Goal: Transaction & Acquisition: Purchase product/service

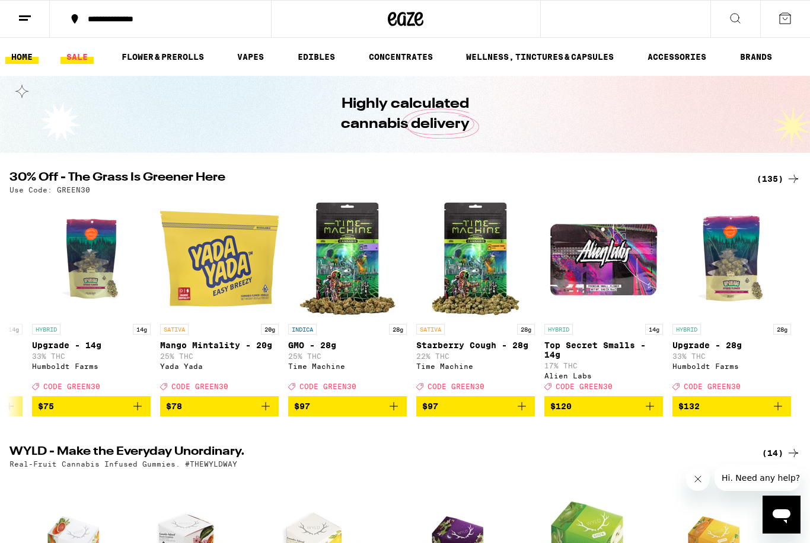
click at [81, 55] on link "SALE" at bounding box center [76, 57] width 33 height 14
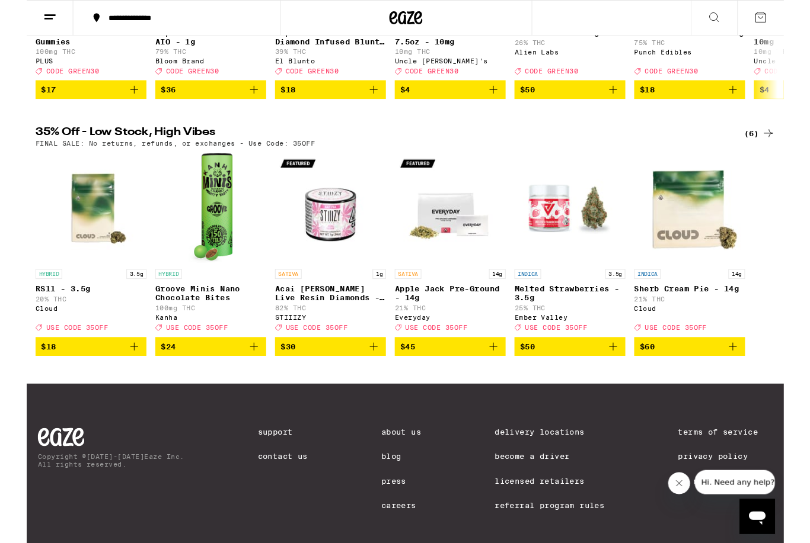
scroll to position [295, 0]
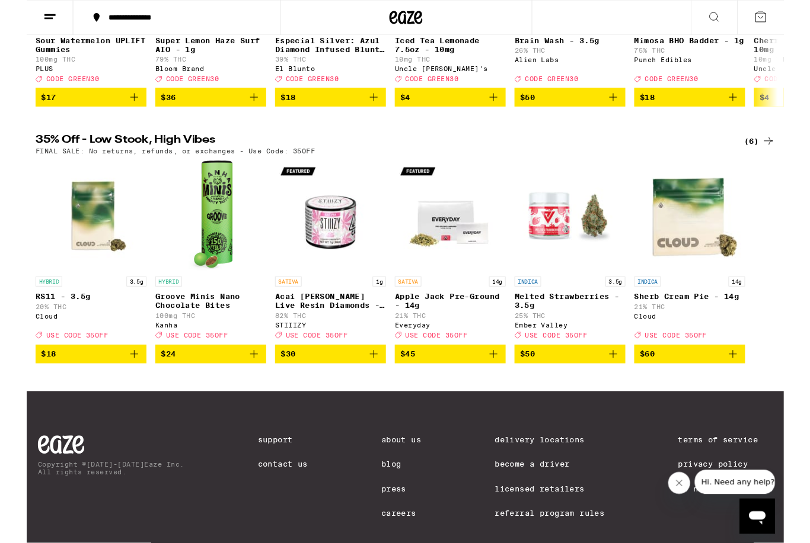
click at [778, 158] on div "(6)" at bounding box center [783, 151] width 33 height 14
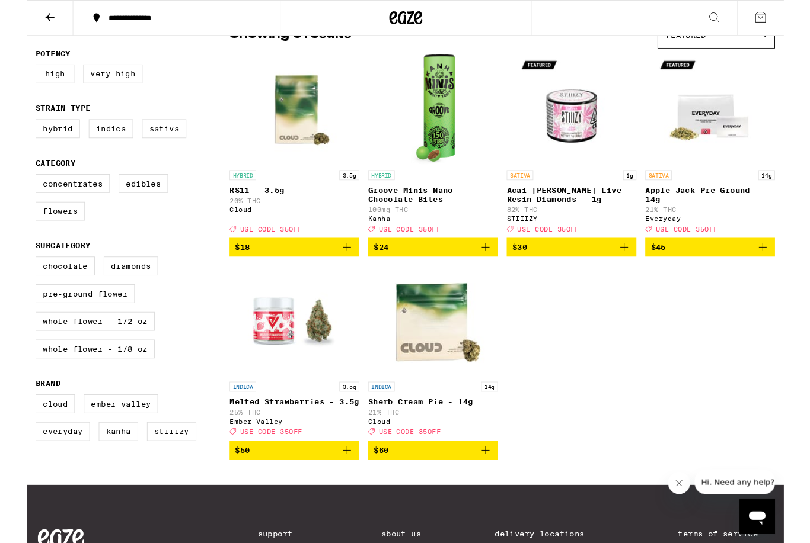
scroll to position [113, 0]
click at [37, 12] on button at bounding box center [25, 19] width 50 height 37
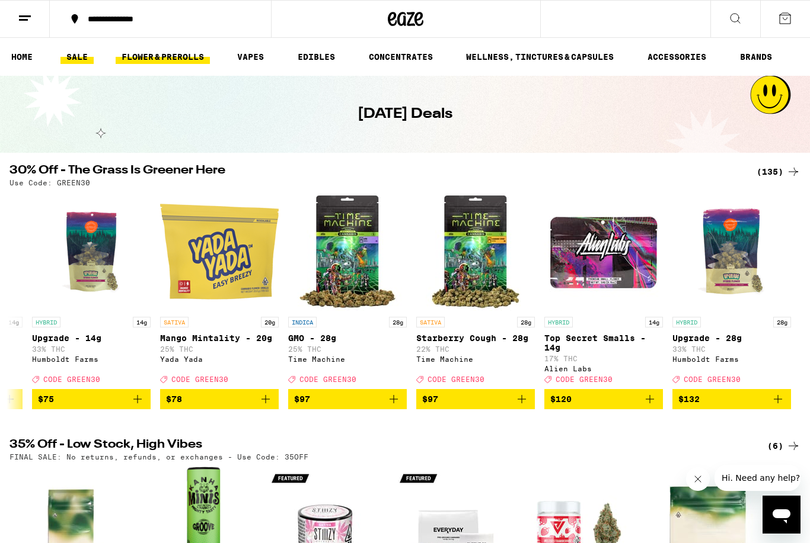
click at [153, 62] on link "FLOWER & PREROLLS" at bounding box center [163, 57] width 94 height 14
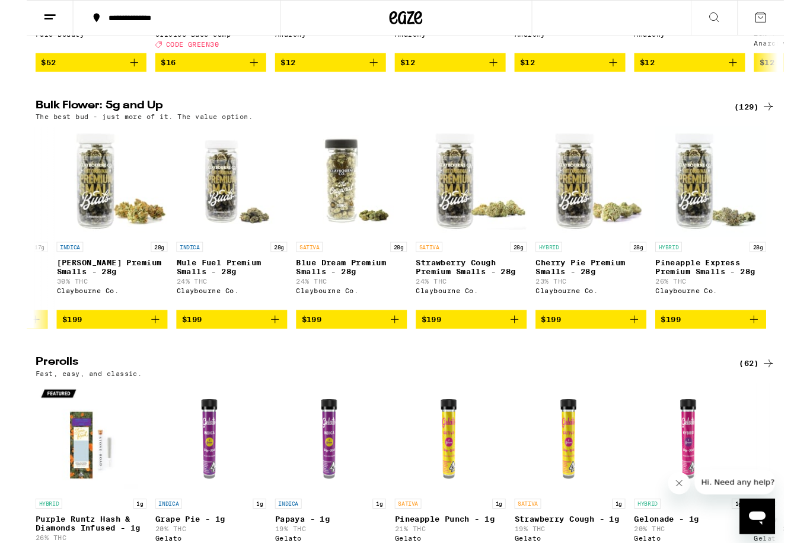
scroll to position [0, 15723]
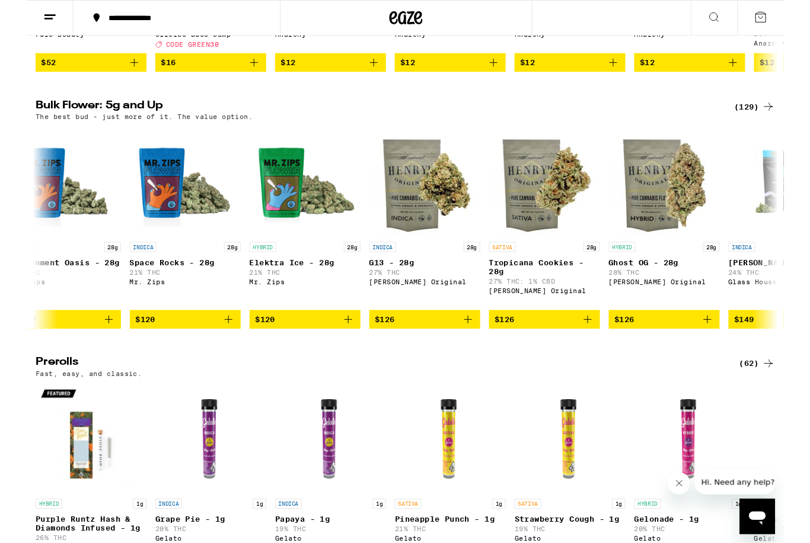
click at [768, 519] on div "Open messaging window" at bounding box center [758, 518] width 36 height 36
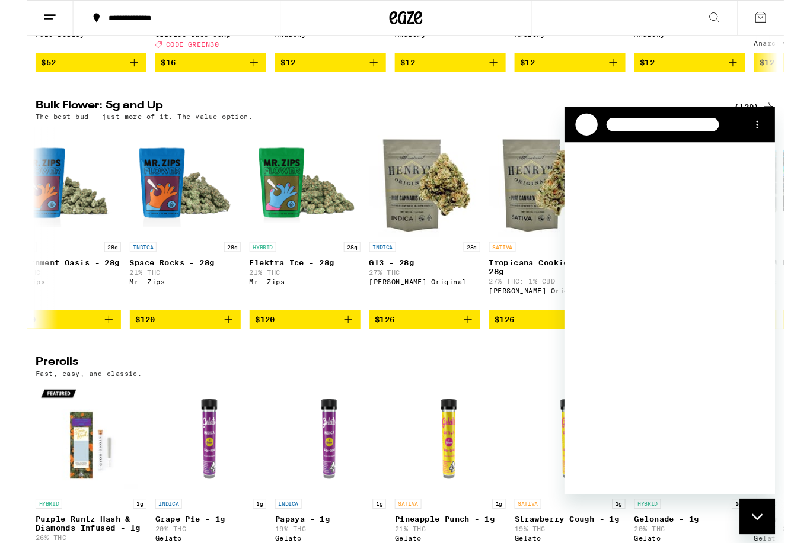
scroll to position [0, 13213]
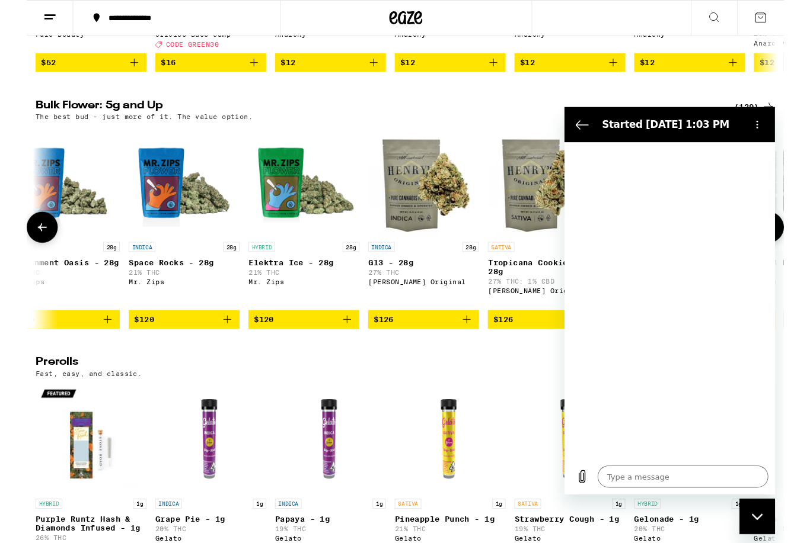
click at [478, 285] on p "G13 - 28g" at bounding box center [424, 280] width 119 height 9
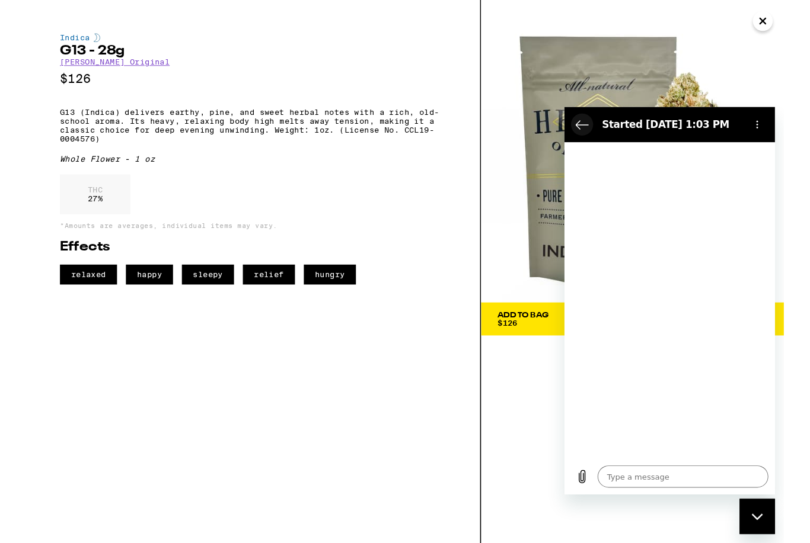
type textarea "x"
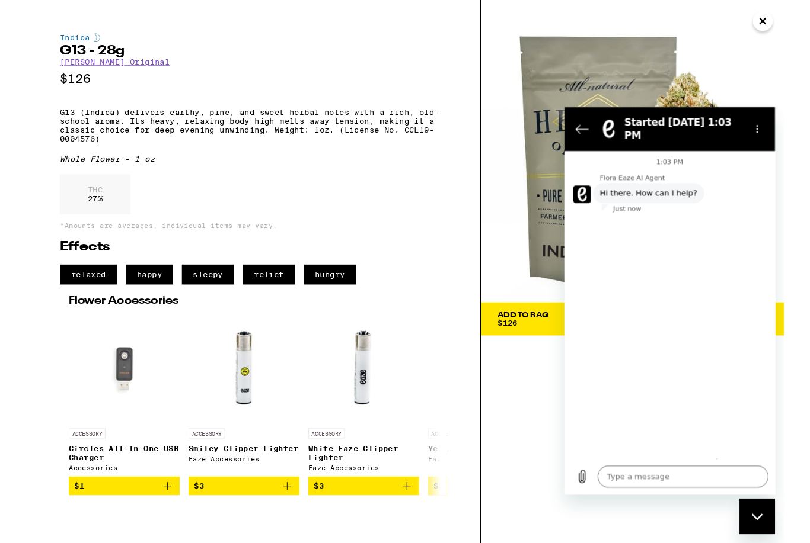
click at [788, 20] on icon "Close" at bounding box center [787, 23] width 14 height 18
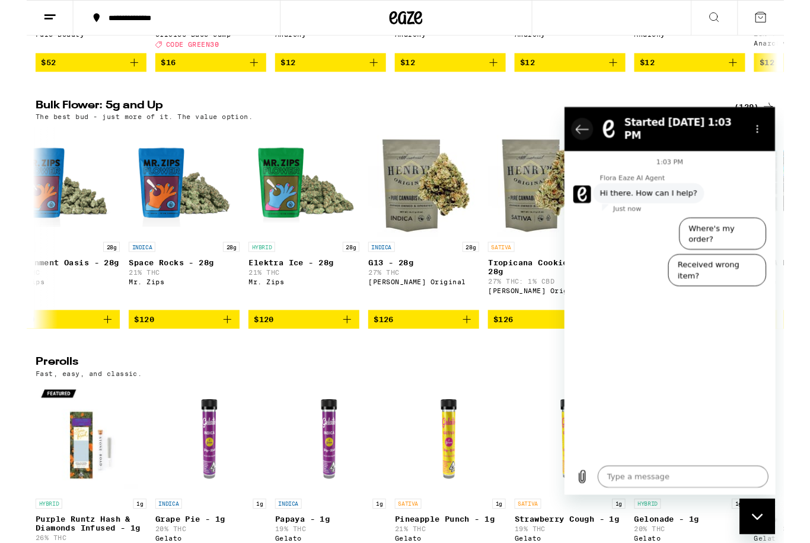
click at [574, 131] on button "Back to the conversation list" at bounding box center [583, 131] width 24 height 24
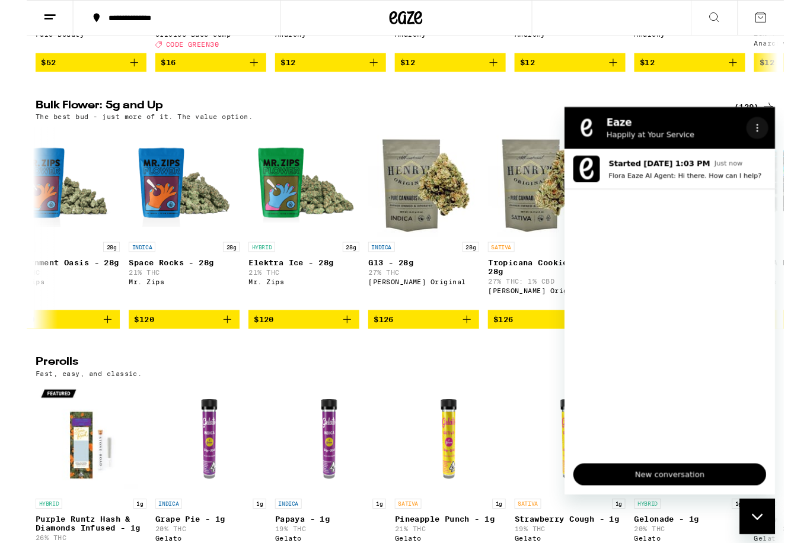
click at [761, 137] on button "Options menu" at bounding box center [770, 129] width 24 height 24
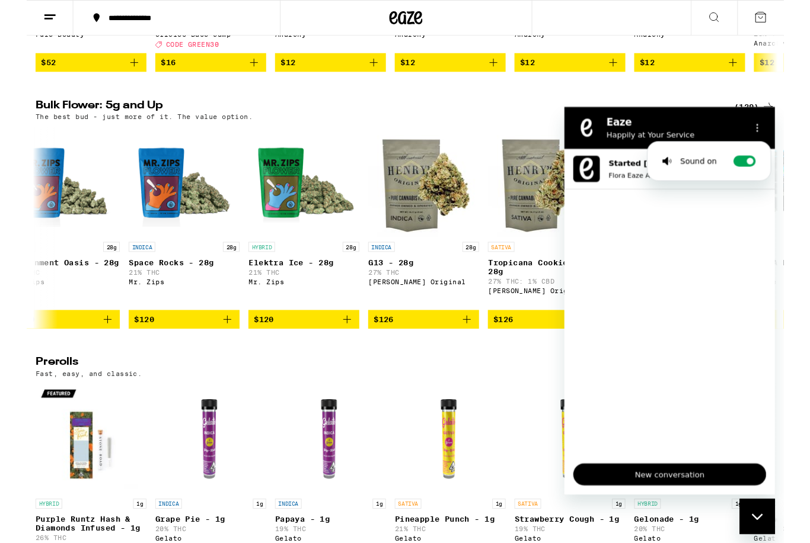
click at [740, 126] on h2 "Eaze" at bounding box center [681, 123] width 145 height 14
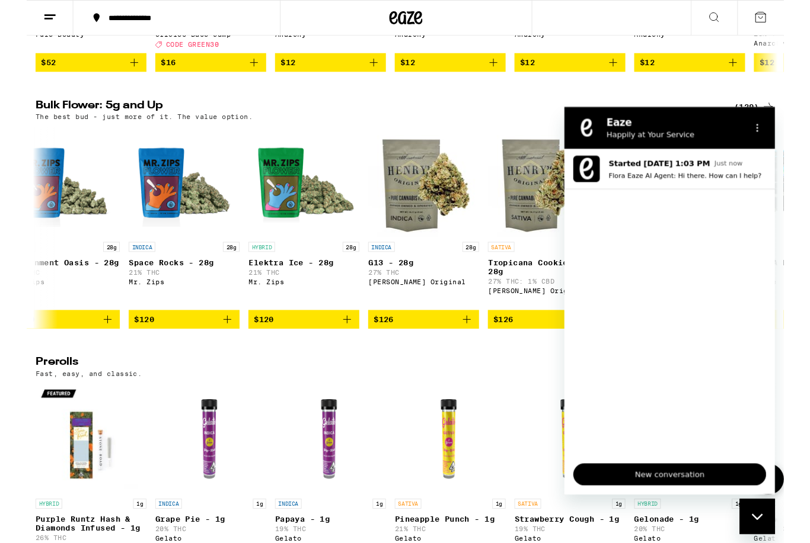
click at [756, 519] on icon "Close messaging window" at bounding box center [757, 517] width 12 height 7
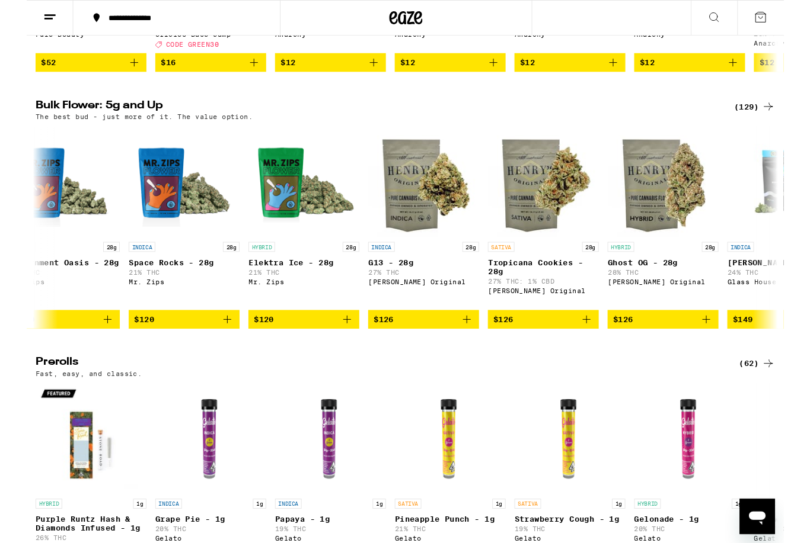
click at [598, 349] on icon "Add to bag" at bounding box center [598, 342] width 14 height 14
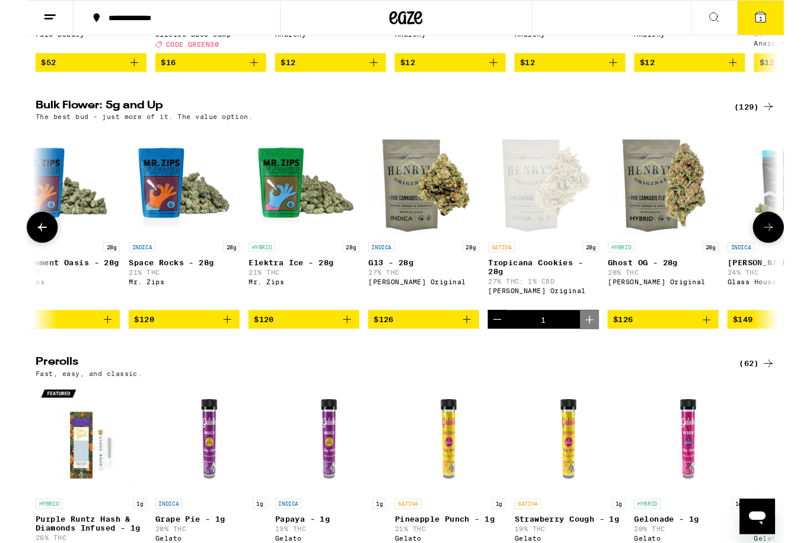
click at [782, 15] on icon at bounding box center [784, 18] width 11 height 11
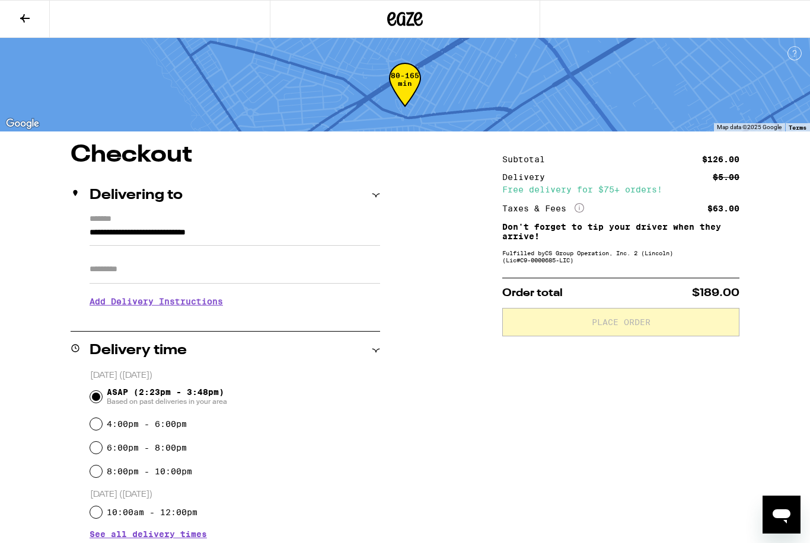
click at [190, 275] on input "Apt/Suite" at bounding box center [234, 269] width 290 height 28
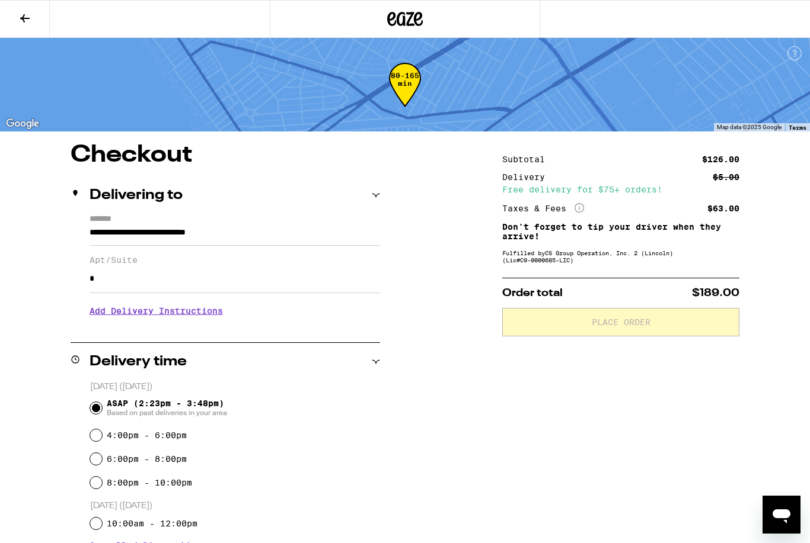
type input "*"
click at [495, 411] on div "**********" at bounding box center [405, 464] width 810 height 642
